Goal: Find contact information

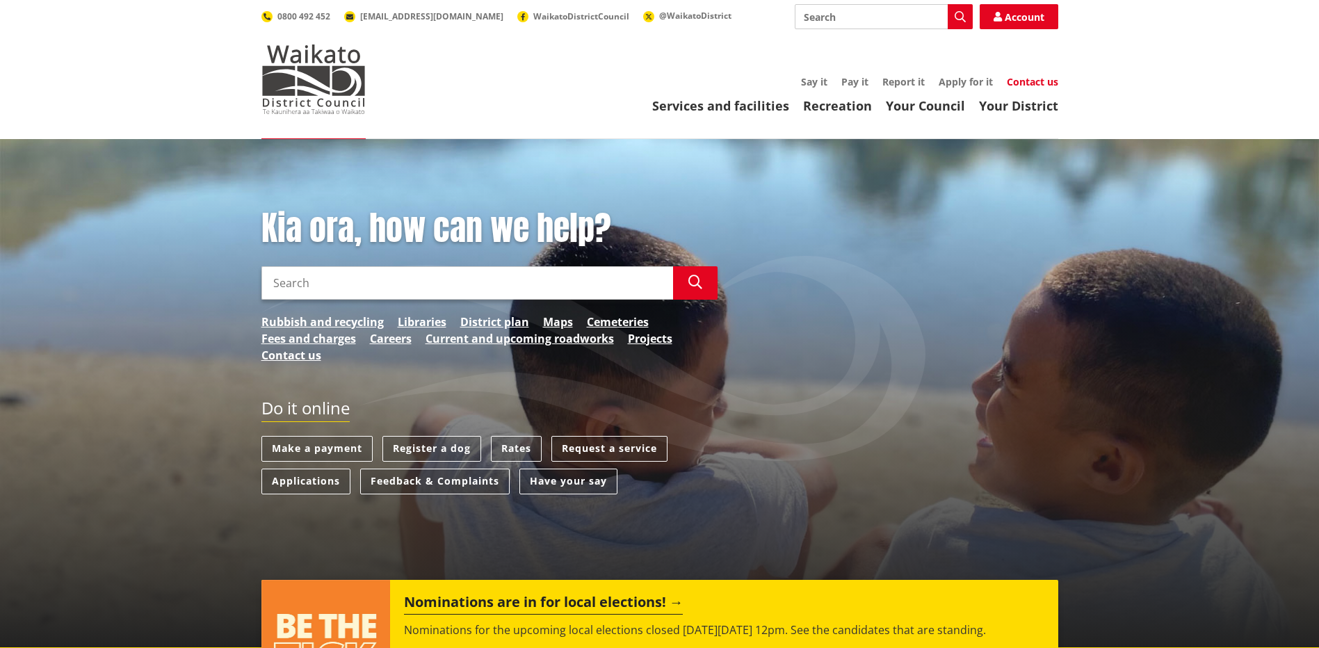
click at [1039, 83] on link "Contact us" at bounding box center [1032, 81] width 51 height 13
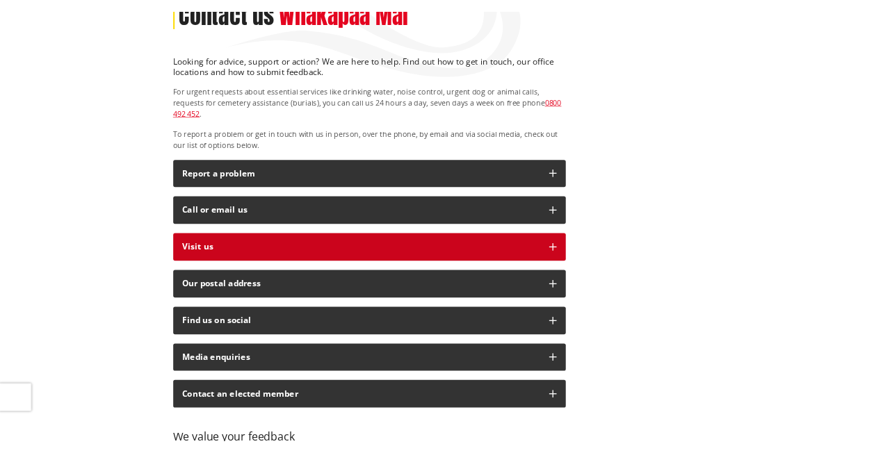
scroll to position [278, 0]
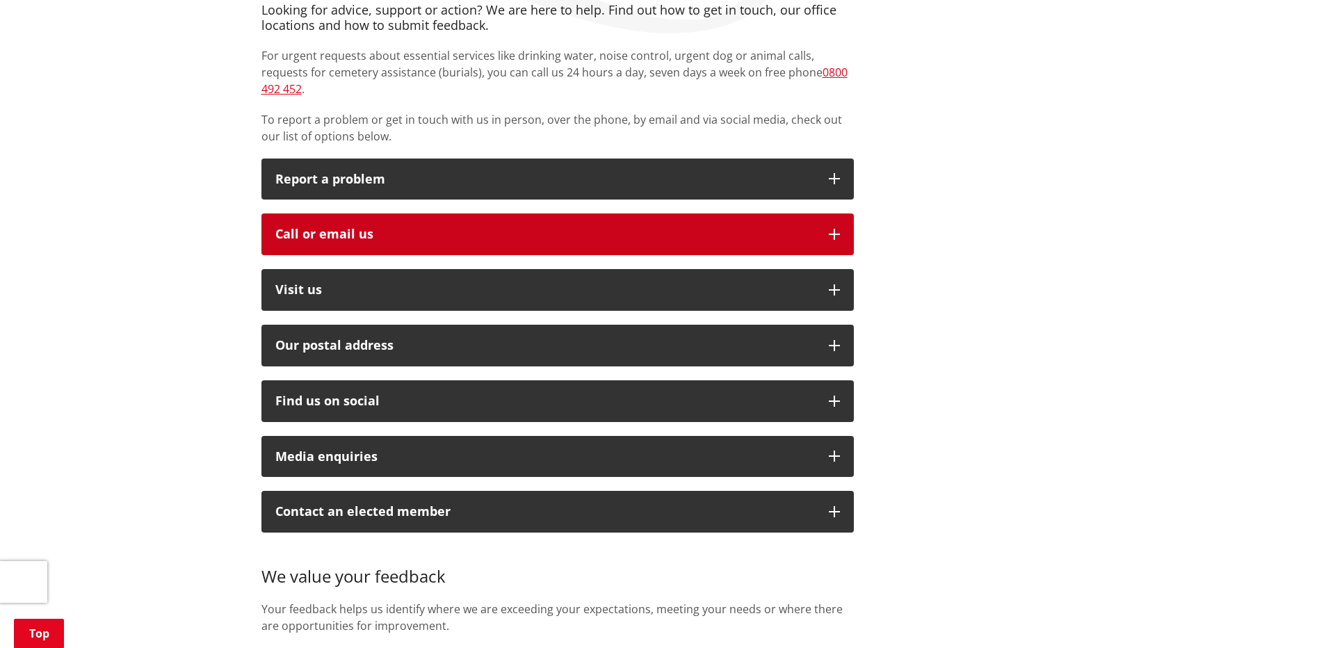
click at [837, 229] on icon "button" at bounding box center [834, 234] width 11 height 11
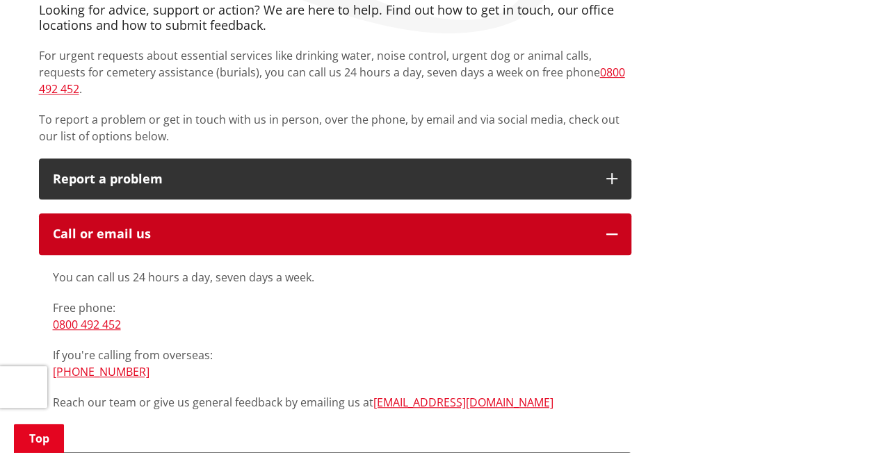
scroll to position [0, 0]
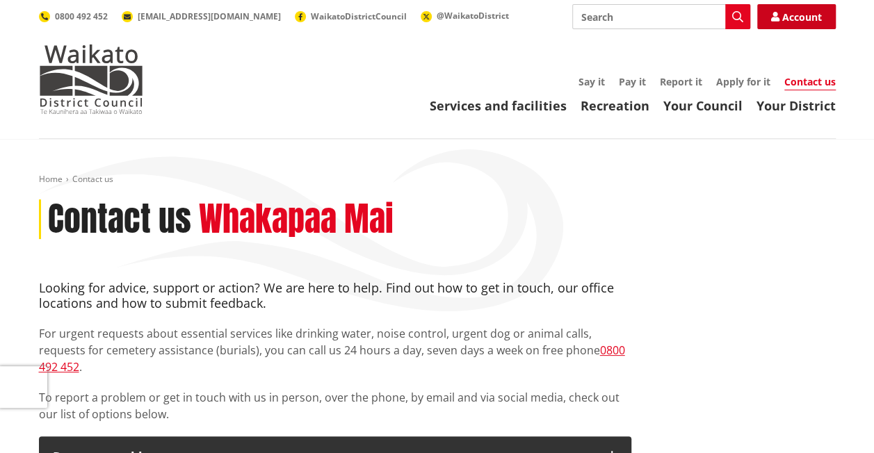
click at [791, 17] on link "Account" at bounding box center [796, 16] width 79 height 25
